Goal: Transaction & Acquisition: Register for event/course

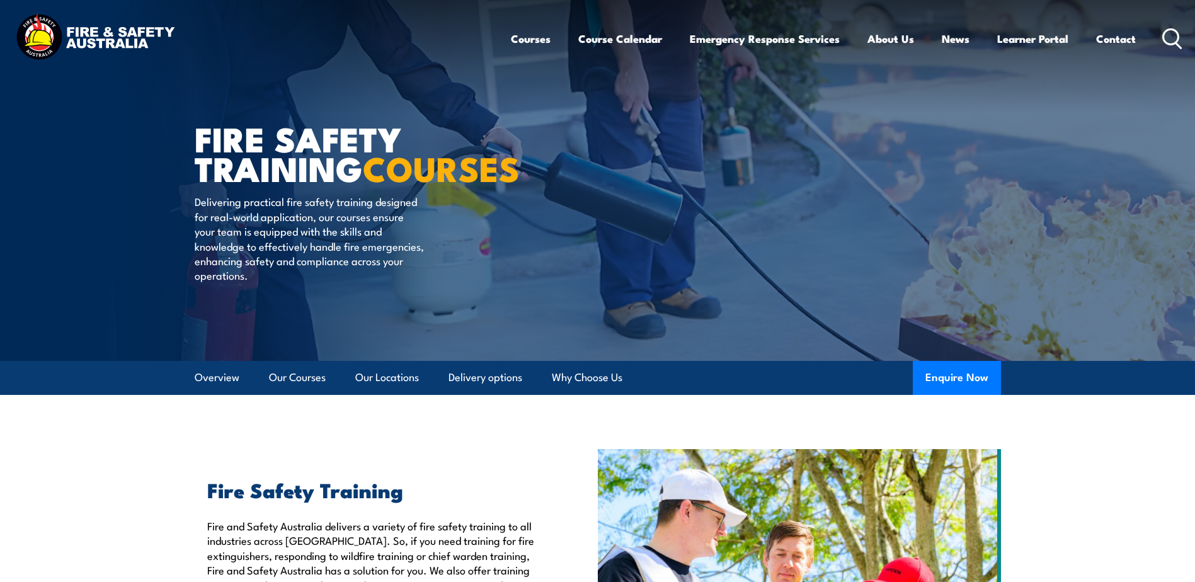
click at [536, 301] on article "FIRE SAFETY TRAINING COURSES Delivering practical fire safety training designed…" at bounding box center [598, 180] width 806 height 361
click at [1165, 40] on circle at bounding box center [1171, 36] width 15 height 15
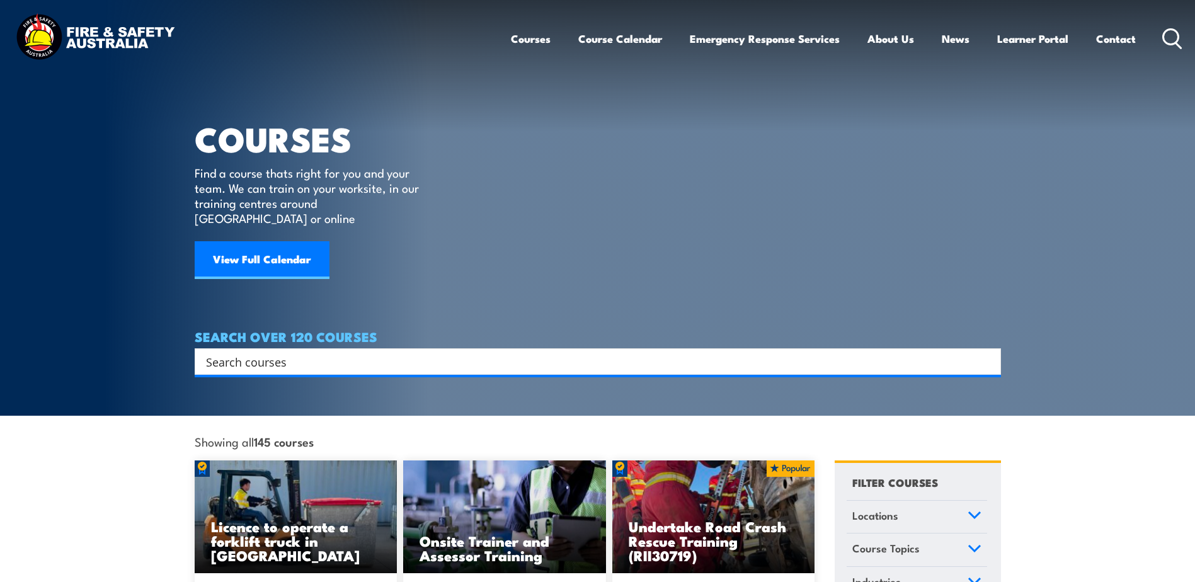
click at [377, 352] on input "Search input" at bounding box center [589, 361] width 767 height 19
type input "dangerous goods"
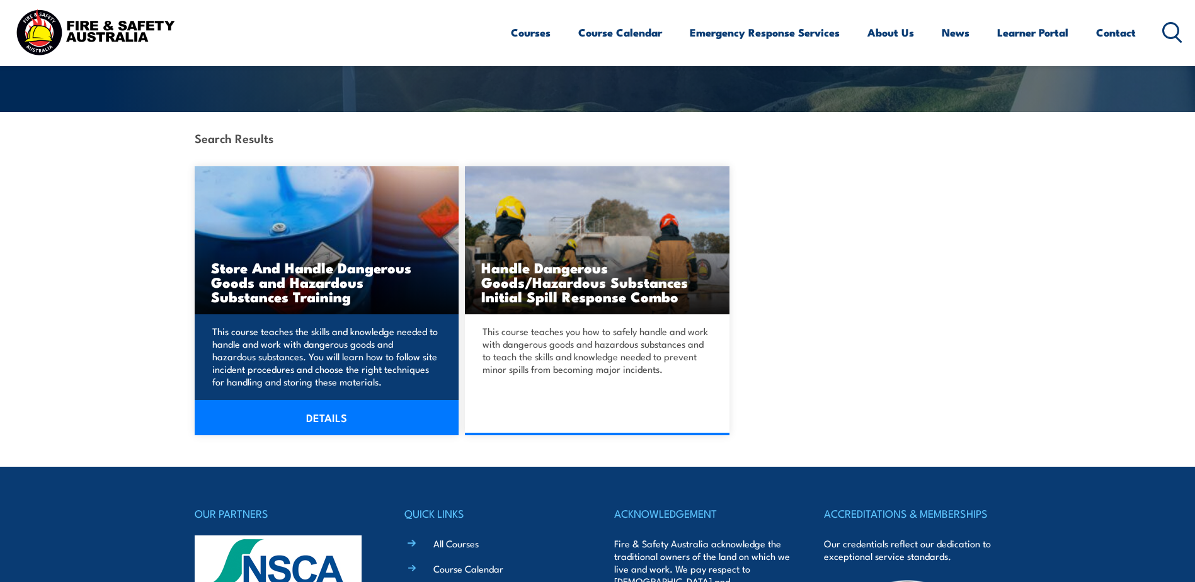
scroll to position [252, 0]
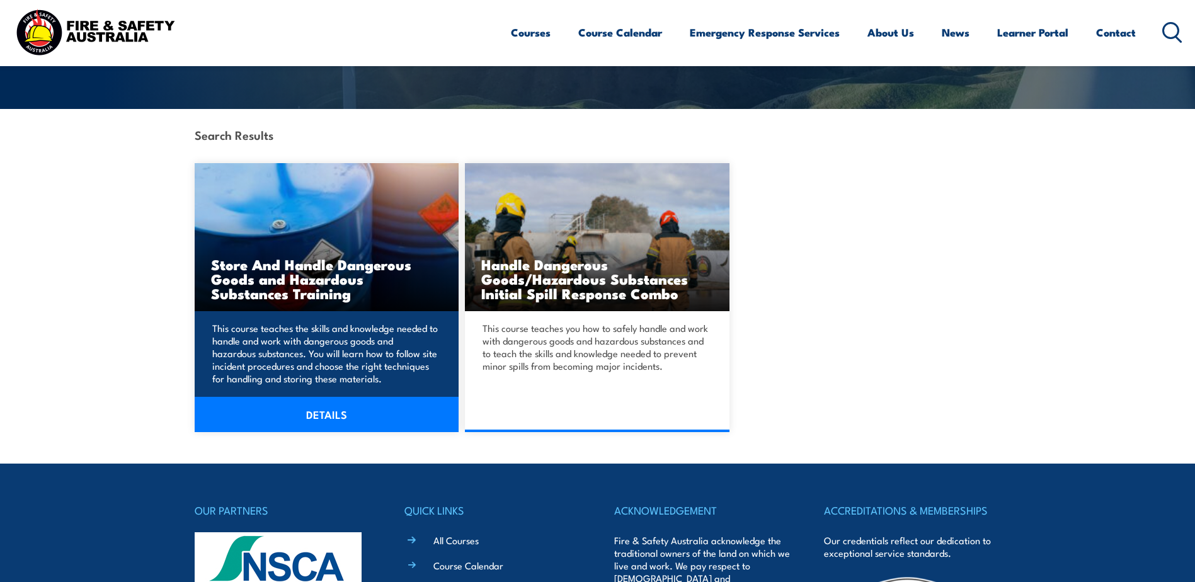
click at [284, 274] on h3 "Store And Handle Dangerous Goods and Hazardous Substances Training" at bounding box center [327, 278] width 232 height 43
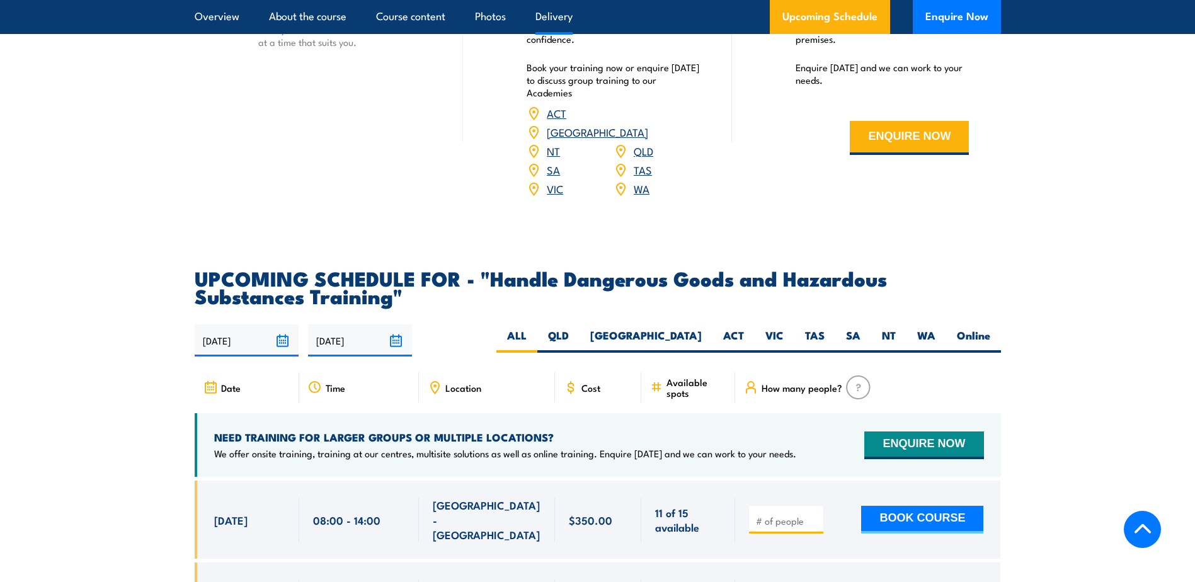
scroll to position [2016, 0]
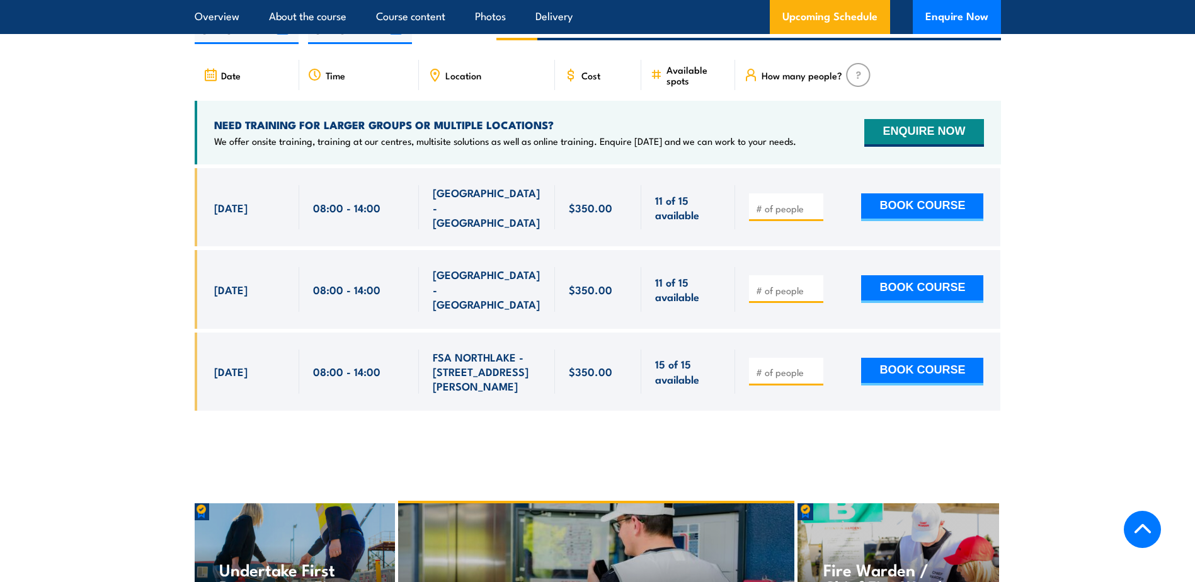
click at [783, 208] on input "number" at bounding box center [787, 208] width 63 height 13
type input "1"
click at [924, 217] on button "BOOK COURSE" at bounding box center [922, 207] width 122 height 28
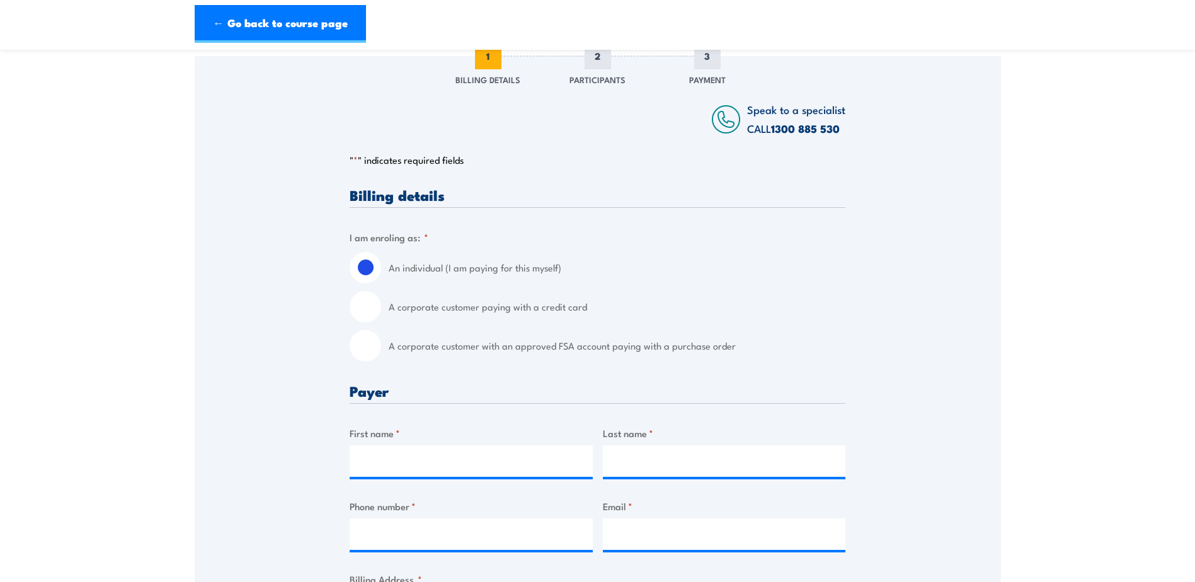
scroll to position [315, 0]
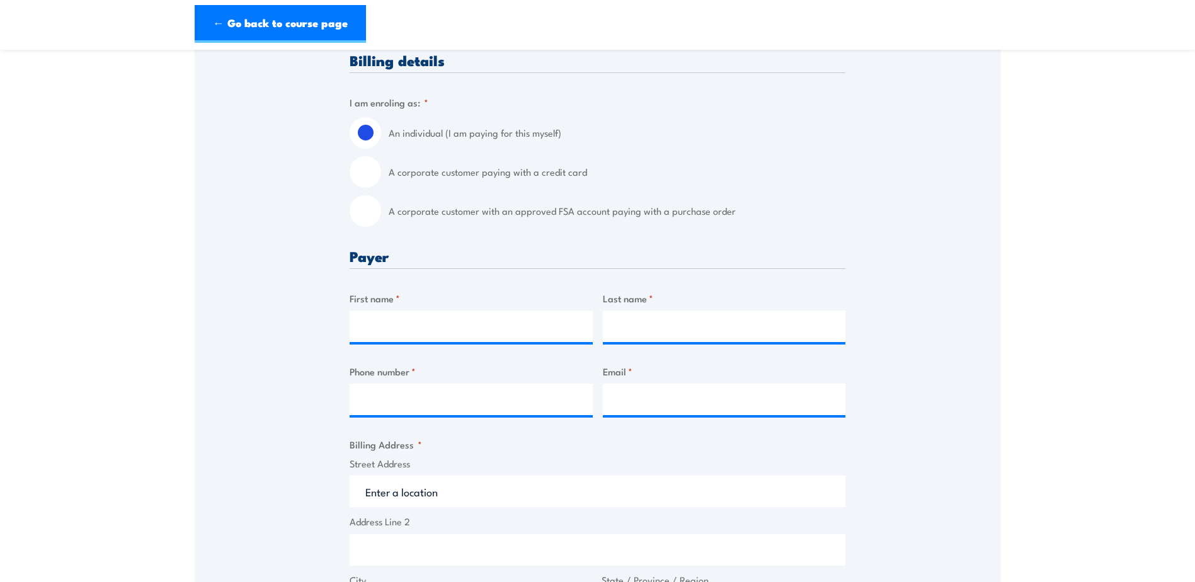
click at [536, 210] on label "A corporate customer with an approved FSA account paying with a purchase order" at bounding box center [617, 211] width 457 height 32
click at [381, 210] on input "A corporate customer with an approved FSA account paying with a purchase order" at bounding box center [366, 211] width 32 height 32
radio input "true"
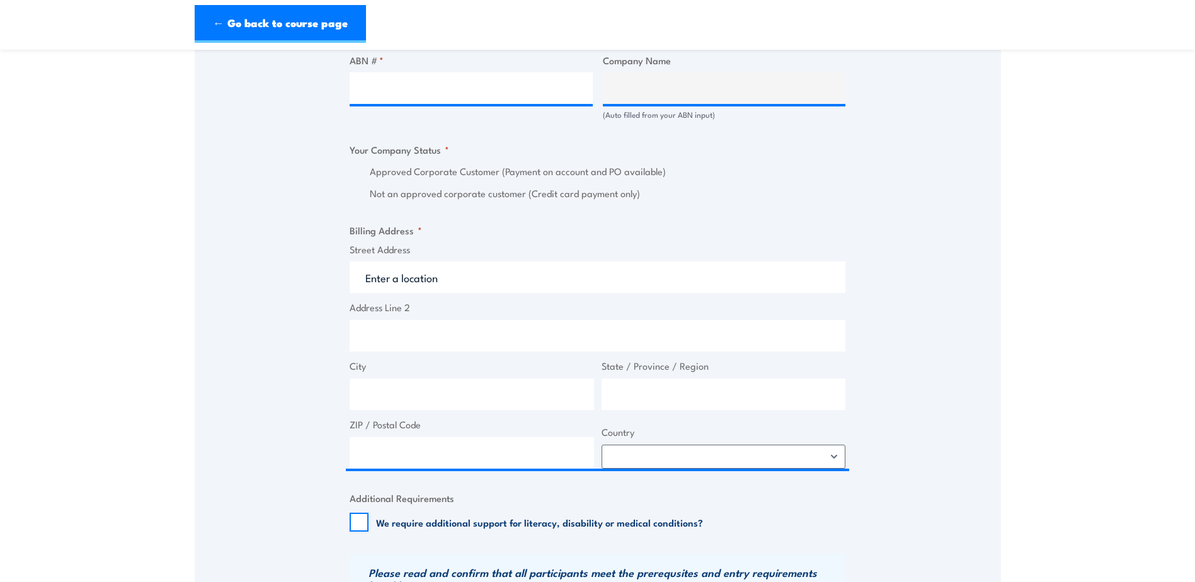
scroll to position [693, 0]
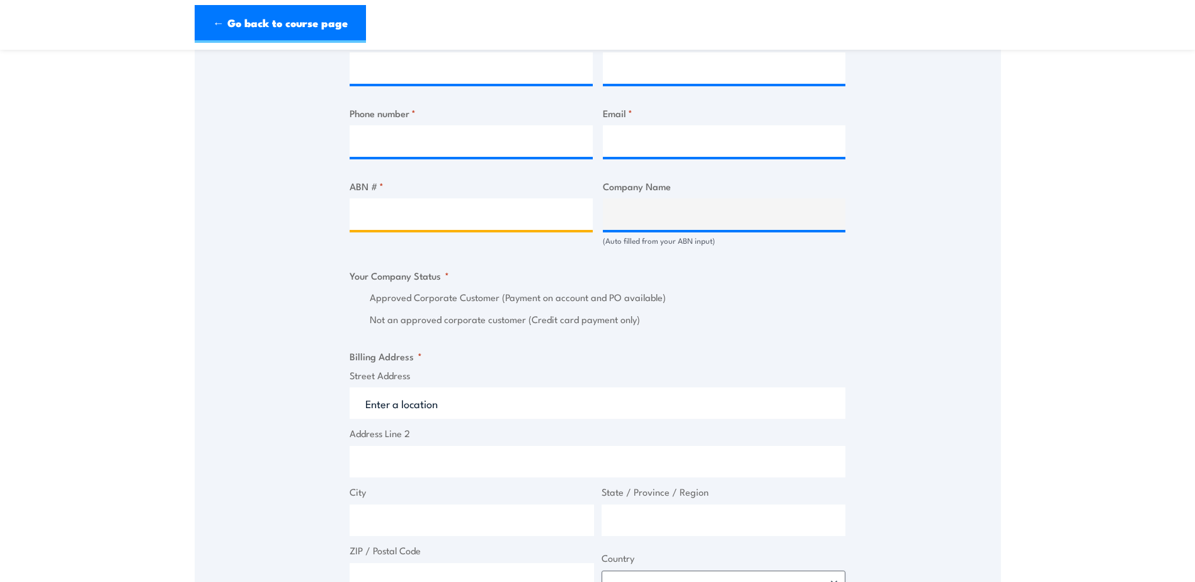
drag, startPoint x: 471, startPoint y: 226, endPoint x: 476, endPoint y: 222, distance: 6.8
click at [472, 224] on input "ABN # *" at bounding box center [471, 214] width 243 height 32
type input "2"
